Goal: Task Accomplishment & Management: Manage account settings

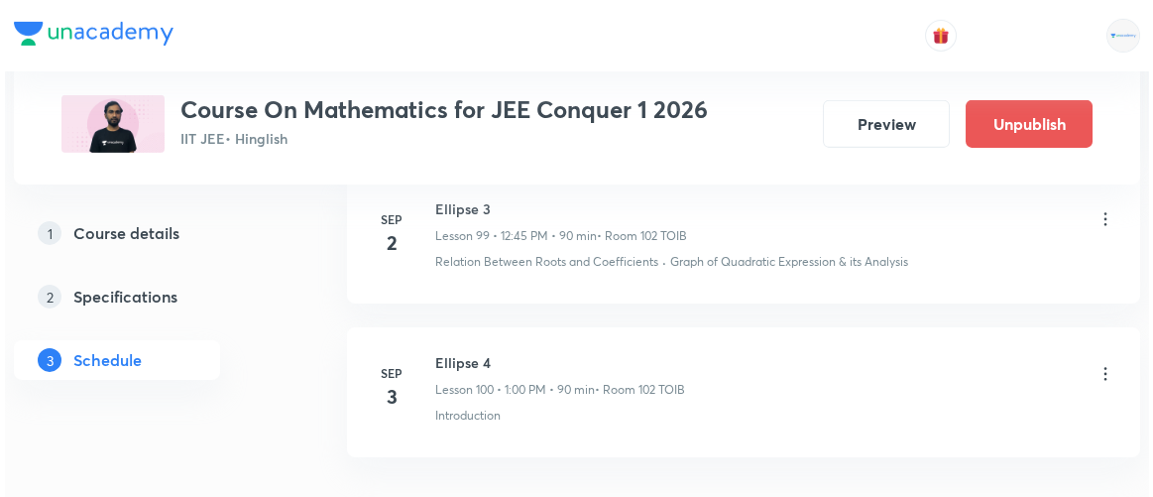
scroll to position [16425, 0]
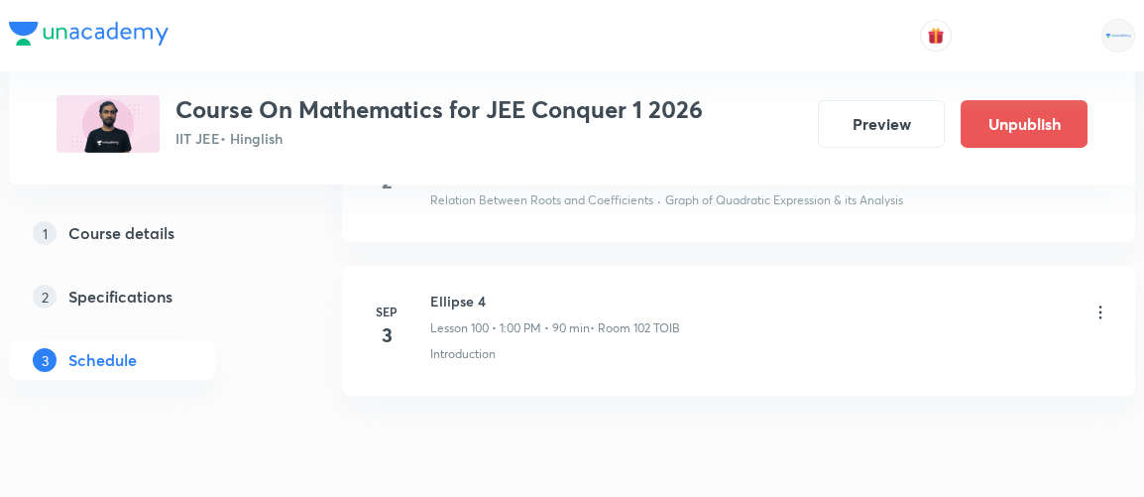
click at [1103, 302] on icon at bounding box center [1101, 312] width 20 height 20
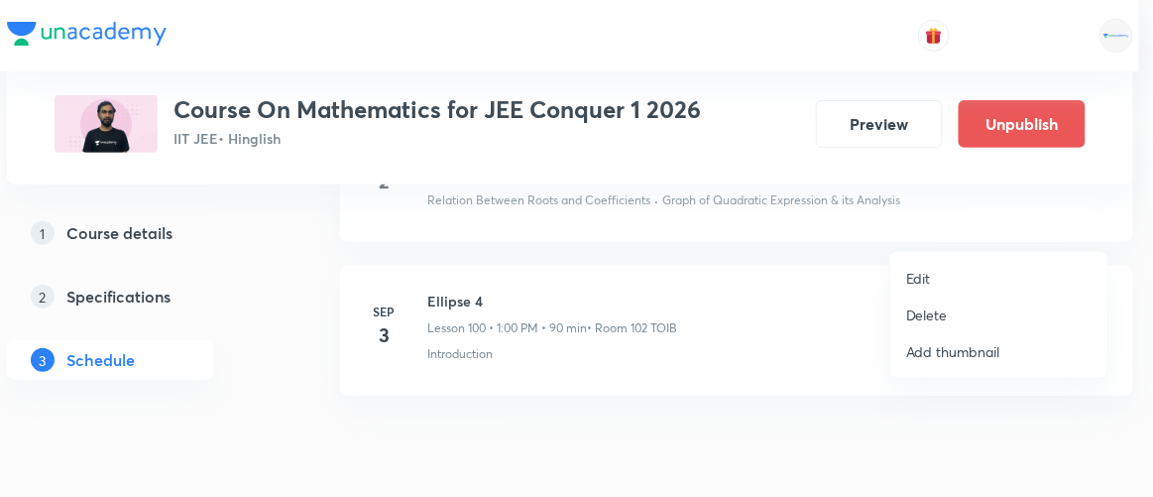
click at [922, 283] on p "Edit" at bounding box center [918, 278] width 25 height 21
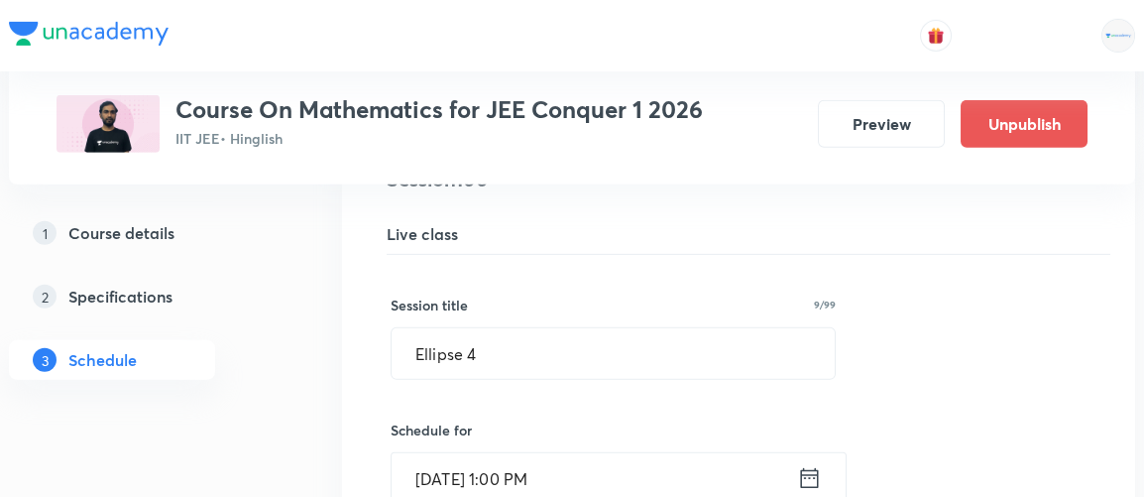
scroll to position [15522, 0]
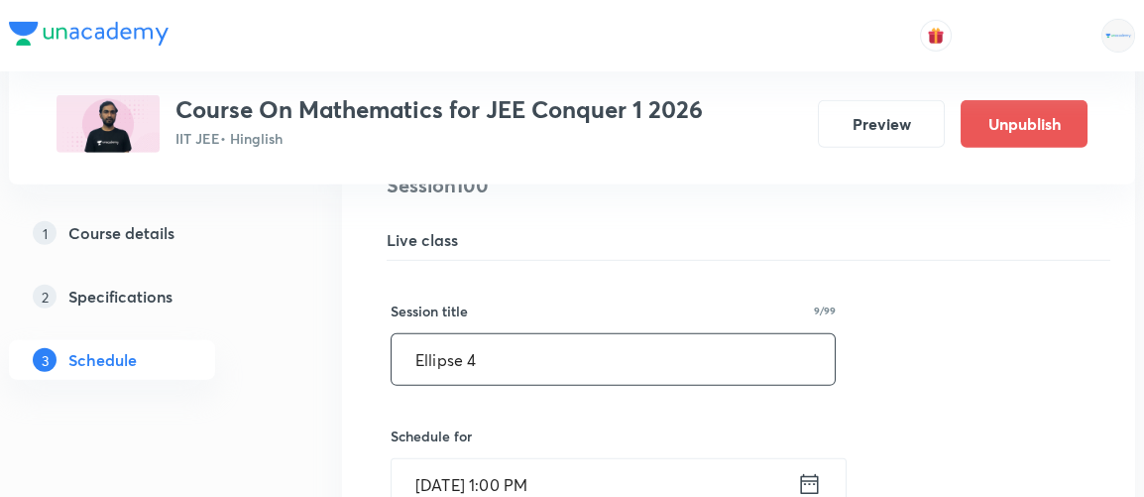
click at [485, 334] on input "Ellipse 4" at bounding box center [613, 359] width 443 height 51
type input "E"
type input "Hyperbola 1"
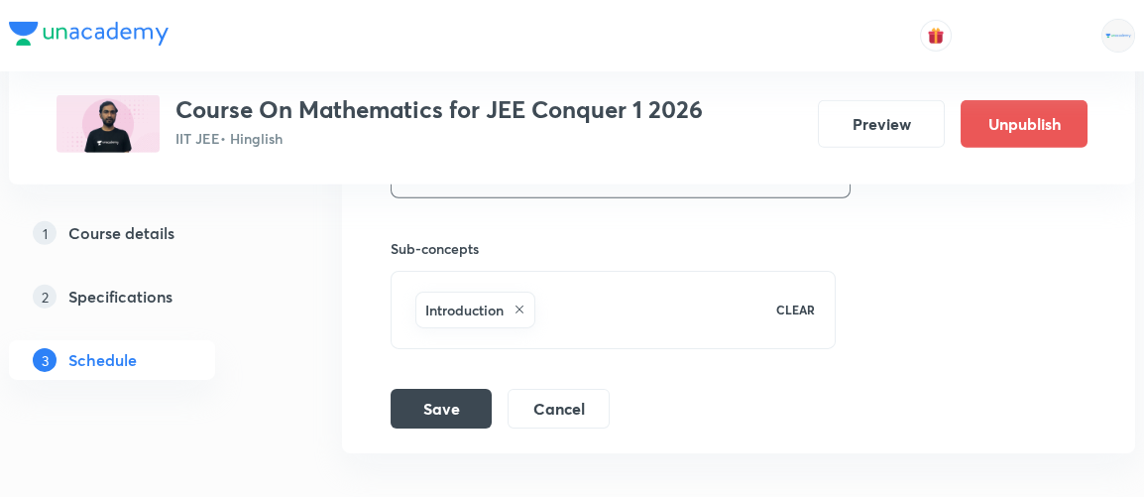
scroll to position [16226, 0]
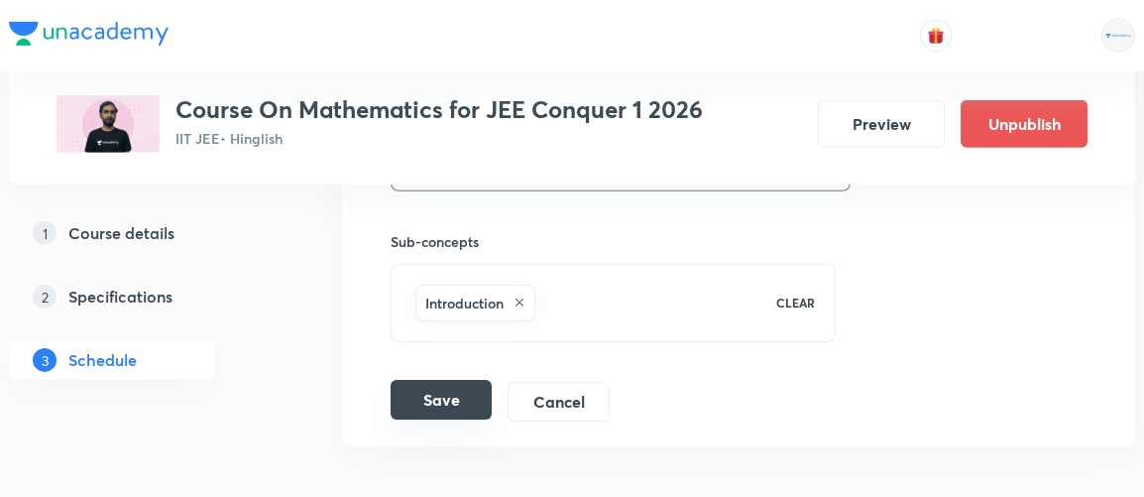
click at [452, 380] on button "Save" at bounding box center [441, 400] width 101 height 40
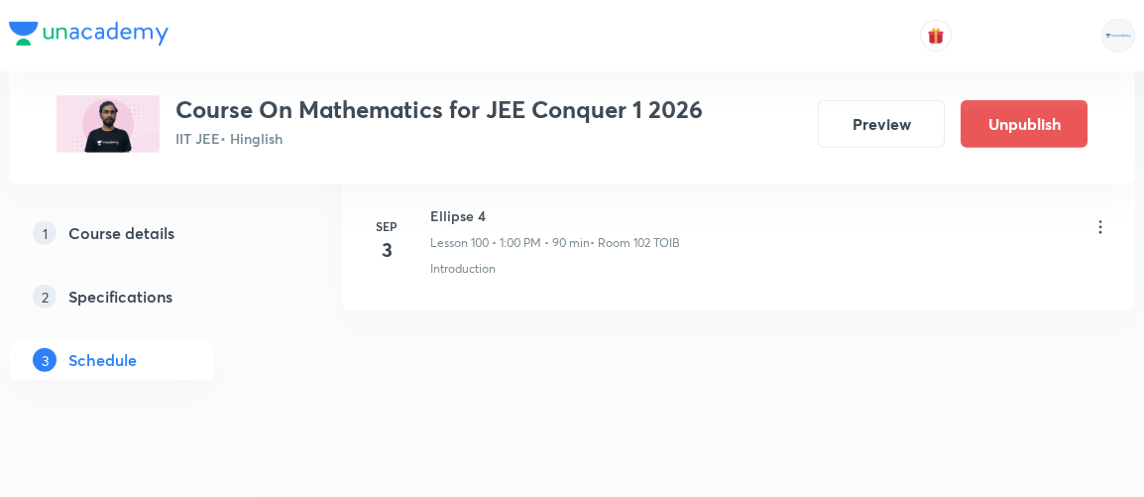
scroll to position [15517, 0]
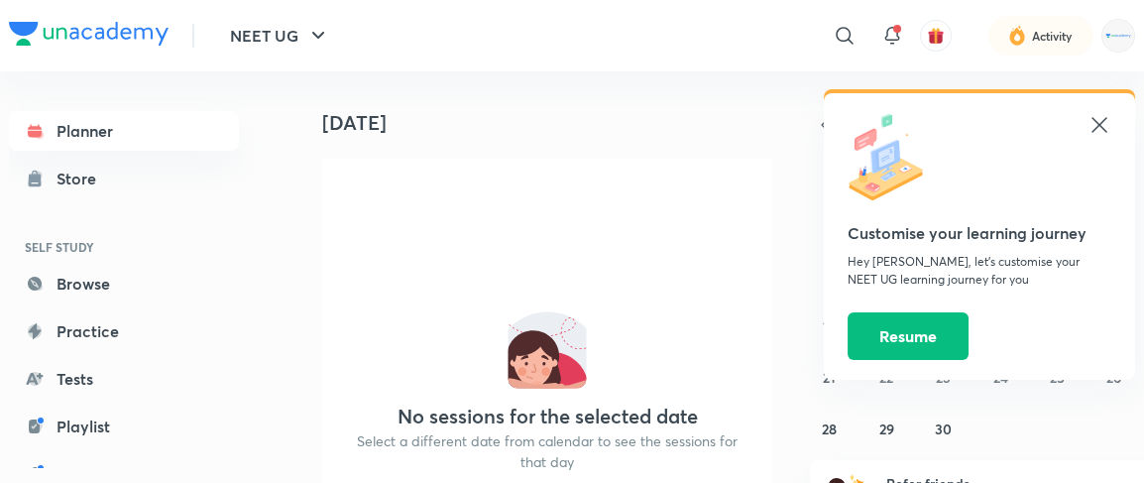
click at [1104, 127] on icon at bounding box center [1100, 125] width 24 height 24
